Goal: Find specific page/section: Find specific page/section

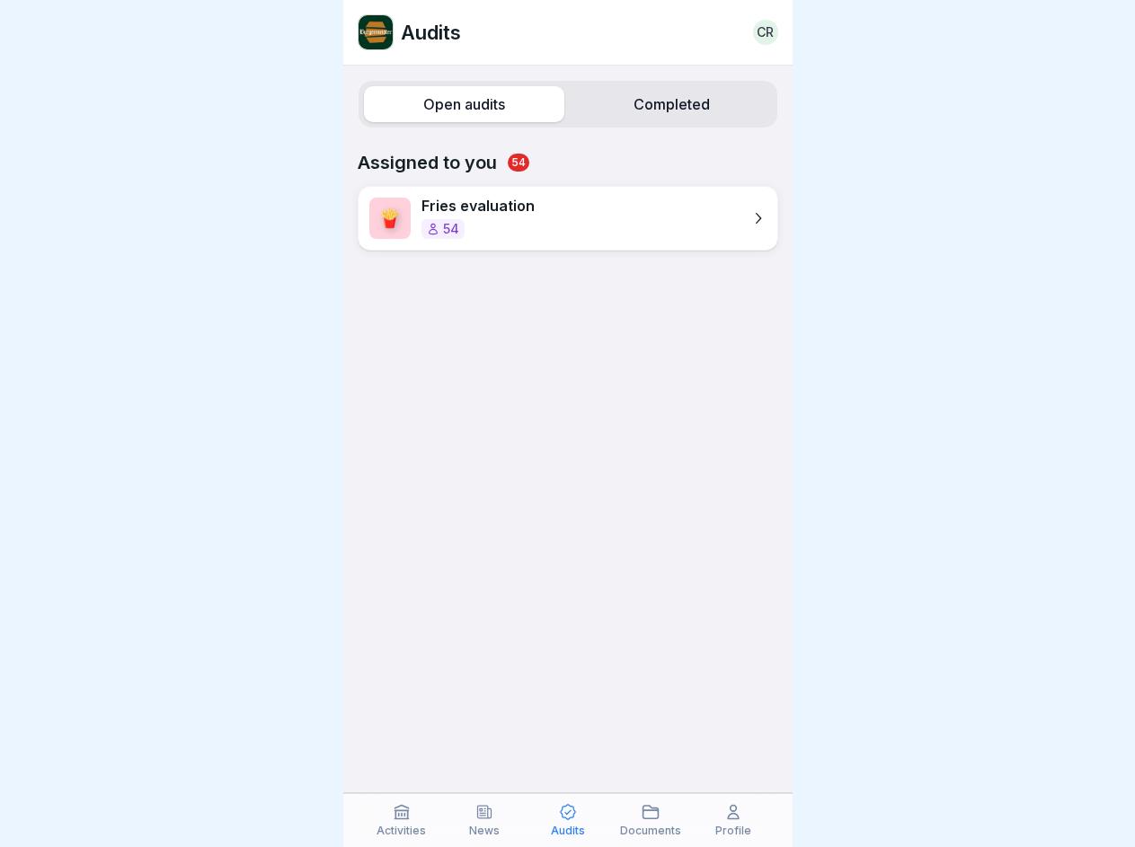
click at [460, 104] on label "Open audits" at bounding box center [464, 104] width 200 height 36
click at [660, 104] on label "Completed" at bounding box center [672, 104] width 200 height 36
click at [402, 820] on icon at bounding box center [402, 812] width 18 height 18
click at [484, 820] on icon at bounding box center [484, 812] width 18 height 18
click at [567, 820] on icon at bounding box center [568, 812] width 18 height 18
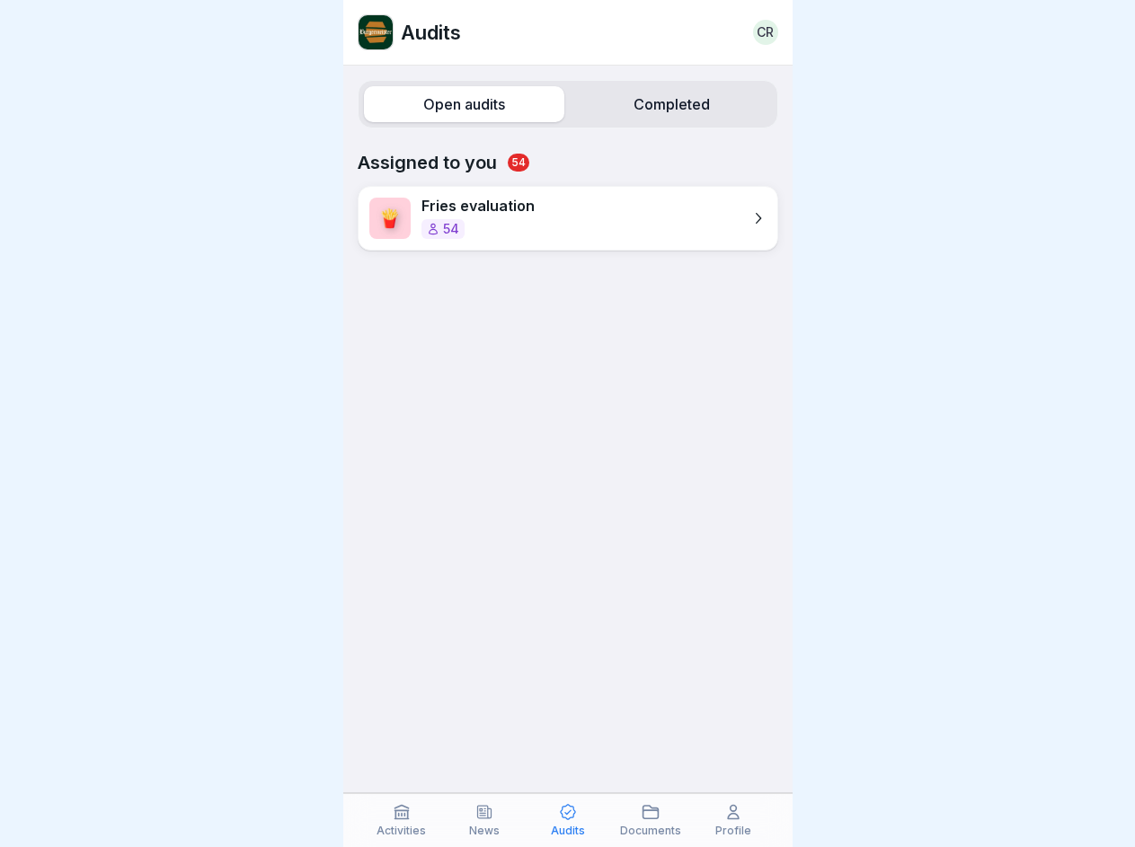
click at [651, 820] on icon at bounding box center [651, 812] width 18 height 18
click at [733, 820] on icon at bounding box center [733, 812] width 18 height 18
